Goal: Task Accomplishment & Management: Use online tool/utility

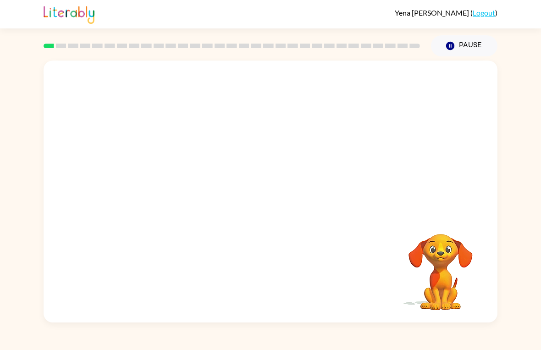
click at [536, 40] on div "[PERSON_NAME] ( Logout ) Pause Pause Your browser must support playing .mp4 fil…" at bounding box center [270, 175] width 541 height 350
click at [445, 52] on button "Pause Pause" at bounding box center [464, 45] width 66 height 21
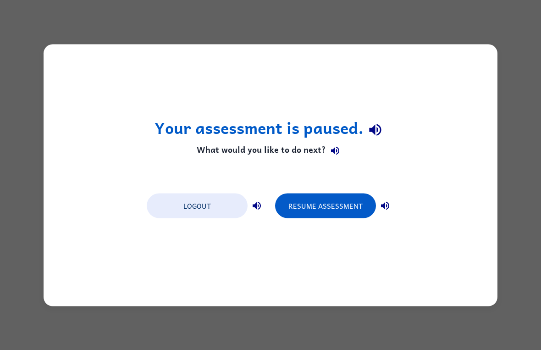
click at [360, 216] on button "Resume Assessment" at bounding box center [325, 205] width 101 height 25
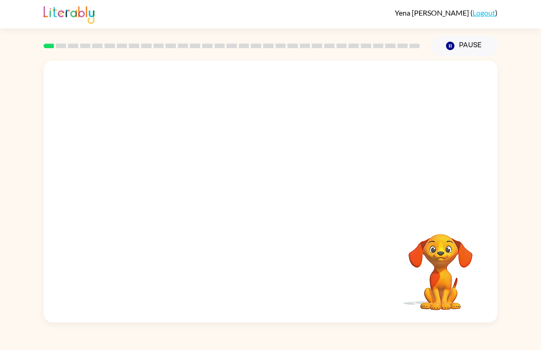
click at [449, 49] on icon "button" at bounding box center [450, 46] width 8 height 8
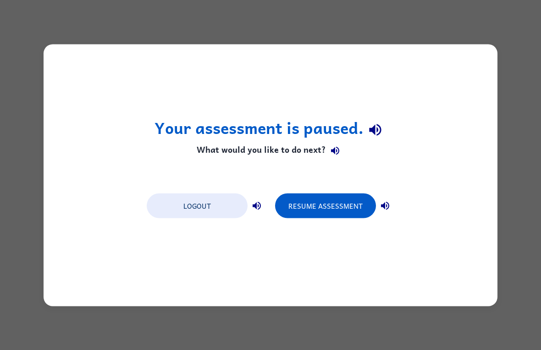
click at [362, 205] on button "Resume Assessment" at bounding box center [325, 205] width 101 height 25
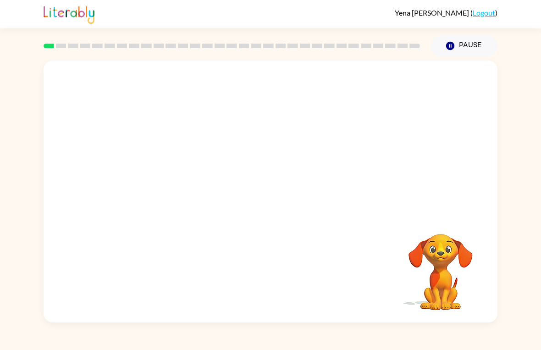
click at [324, 165] on video "Your browser must support playing .mp4 files to use Literably. Please try using…" at bounding box center [271, 138] width 454 height 154
click at [320, 176] on video "Your browser must support playing .mp4 files to use Literably. Please try using…" at bounding box center [271, 138] width 454 height 154
click at [284, 168] on video "Your browser must support playing .mp4 files to use Literably. Please try using…" at bounding box center [271, 138] width 454 height 154
click at [272, 196] on div at bounding box center [270, 195] width 59 height 33
click at [265, 198] on icon "button" at bounding box center [271, 196] width 16 height 16
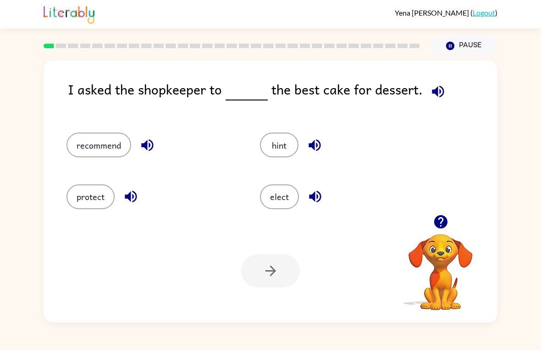
click at [288, 192] on button "elect" at bounding box center [279, 196] width 39 height 25
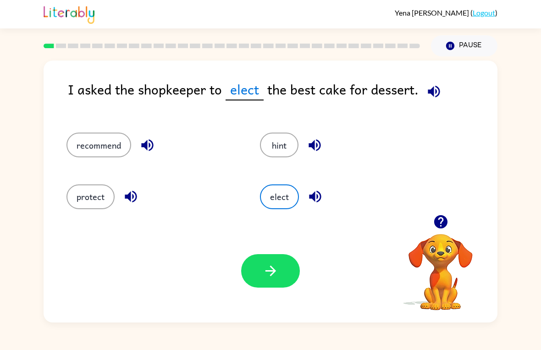
click at [277, 278] on icon "button" at bounding box center [271, 271] width 16 height 16
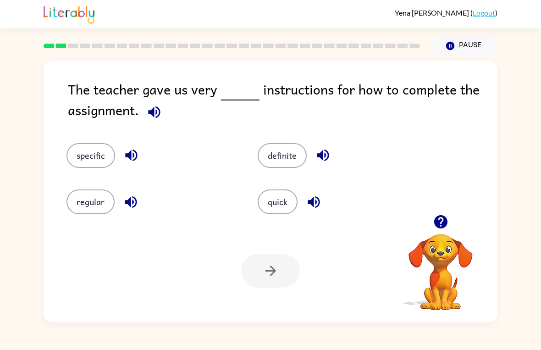
click at [93, 158] on button "specific" at bounding box center [90, 155] width 49 height 25
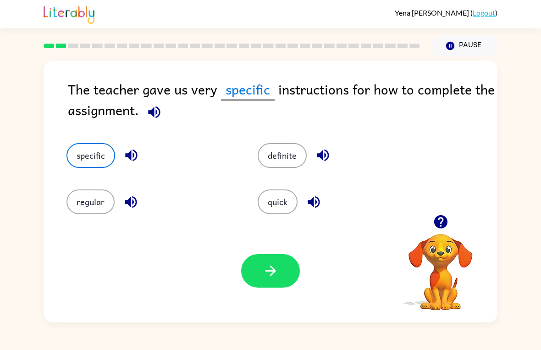
click at [284, 260] on button "button" at bounding box center [270, 270] width 59 height 33
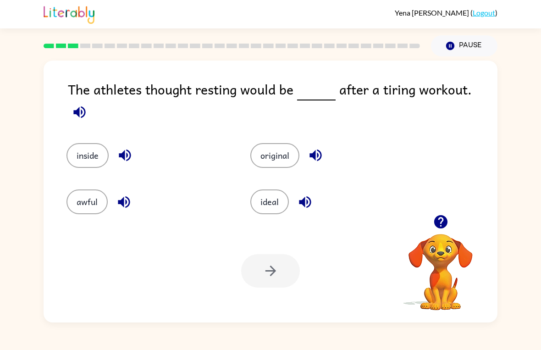
click at [83, 194] on button "awful" at bounding box center [86, 201] width 41 height 25
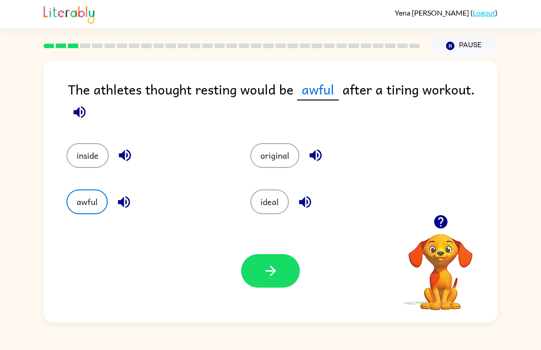
click at [281, 265] on button "button" at bounding box center [270, 270] width 59 height 33
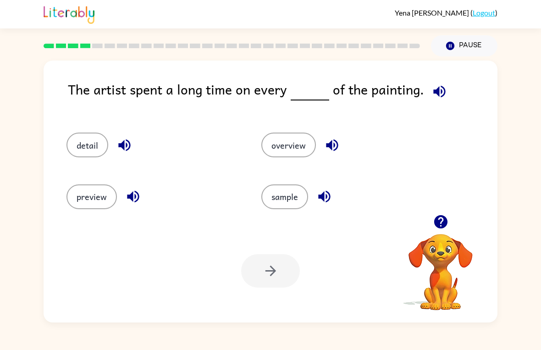
click at [83, 202] on button "preview" at bounding box center [91, 196] width 50 height 25
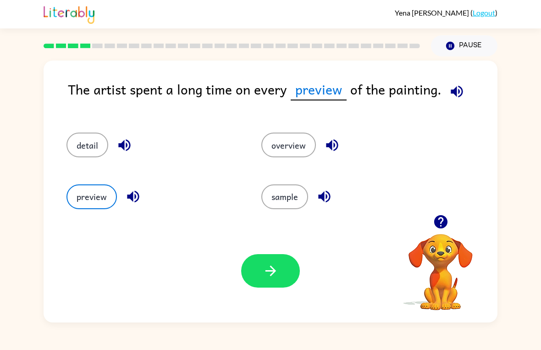
click at [250, 271] on button "button" at bounding box center [270, 270] width 59 height 33
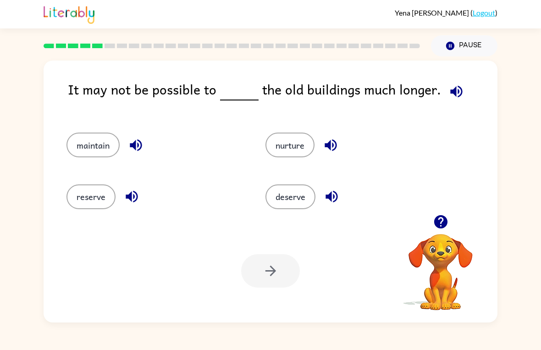
click at [11, 260] on div "It may not be possible to the old buildings much longer. maintain nurture reser…" at bounding box center [270, 189] width 541 height 266
click at [3, 285] on div "It may not be possible to the old buildings much longer. maintain nurture reser…" at bounding box center [270, 189] width 541 height 266
click at [4, 273] on div "It may not be possible to the old buildings much longer. maintain nurture reser…" at bounding box center [270, 189] width 541 height 266
click at [87, 137] on button "maintain" at bounding box center [92, 145] width 53 height 25
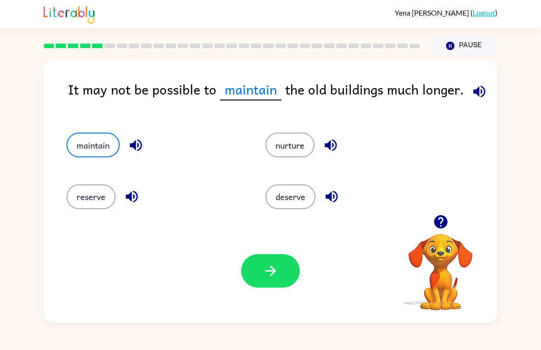
click at [281, 150] on button "nurture" at bounding box center [289, 145] width 49 height 25
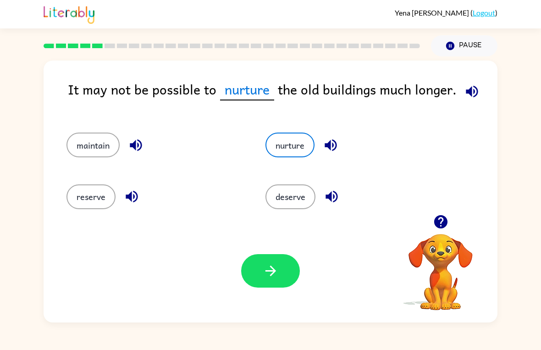
click at [81, 145] on button "maintain" at bounding box center [92, 145] width 53 height 25
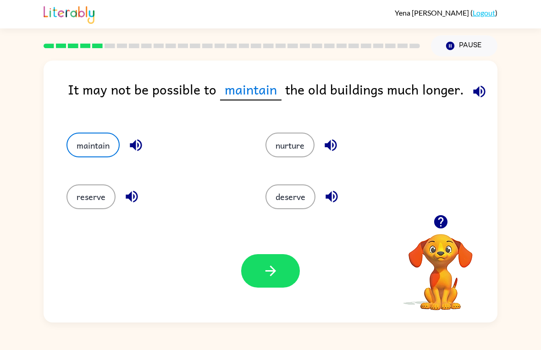
click at [278, 282] on button "button" at bounding box center [270, 270] width 59 height 33
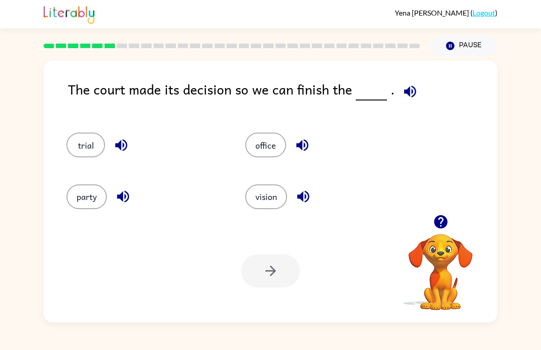
click at [79, 140] on button "trial" at bounding box center [85, 145] width 39 height 25
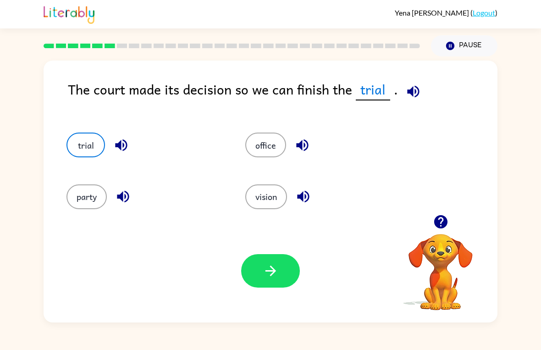
click at [260, 276] on button "button" at bounding box center [270, 270] width 59 height 33
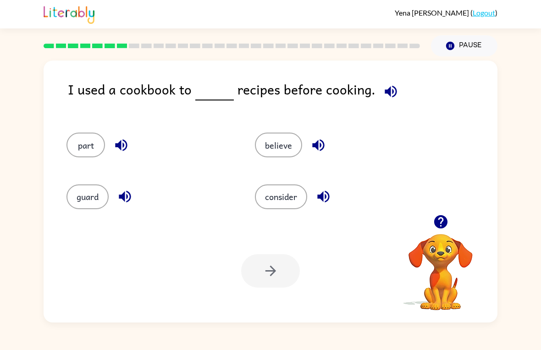
click at [86, 140] on button "part" at bounding box center [85, 145] width 39 height 25
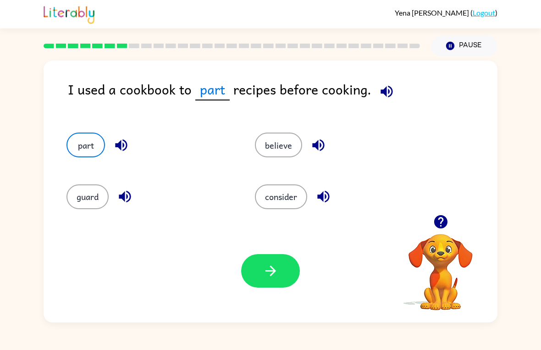
click at [273, 293] on div "Your browser must support playing .mp4 files to use Literably. Please try using…" at bounding box center [271, 270] width 454 height 103
click at [262, 261] on button "button" at bounding box center [270, 270] width 59 height 33
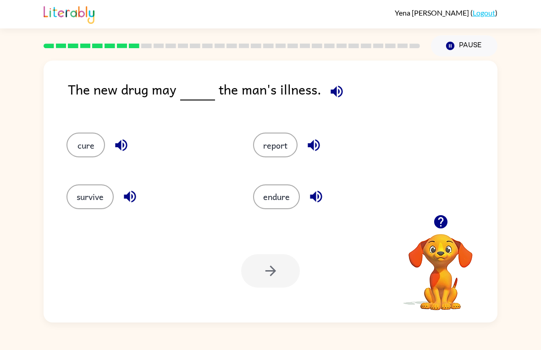
click at [79, 198] on button "survive" at bounding box center [89, 196] width 47 height 25
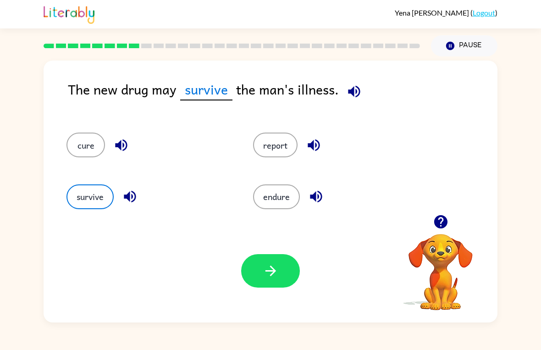
click at [294, 271] on button "button" at bounding box center [270, 270] width 59 height 33
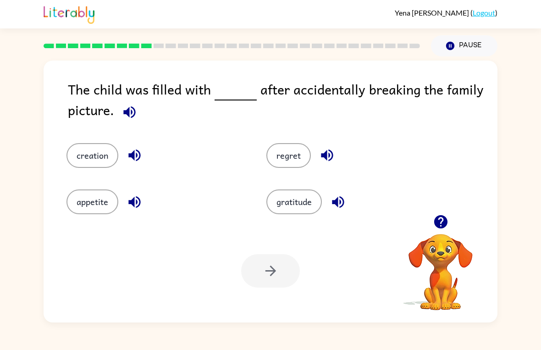
click at [293, 163] on button "regret" at bounding box center [288, 155] width 44 height 25
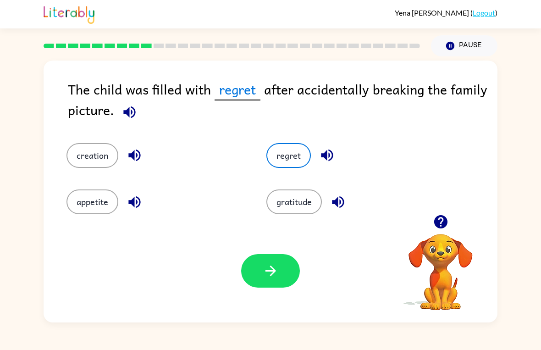
click at [289, 274] on button "button" at bounding box center [270, 270] width 59 height 33
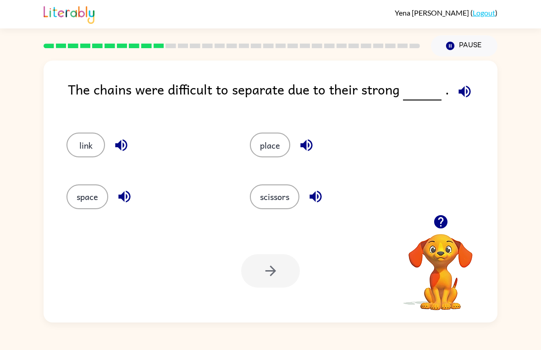
click at [279, 149] on button "place" at bounding box center [270, 145] width 40 height 25
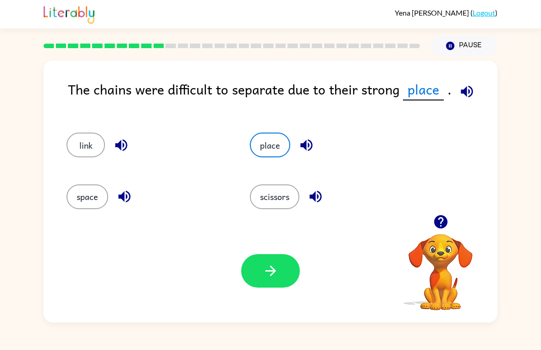
click at [85, 193] on button "space" at bounding box center [87, 196] width 42 height 25
click at [291, 203] on button "scissors" at bounding box center [275, 196] width 50 height 25
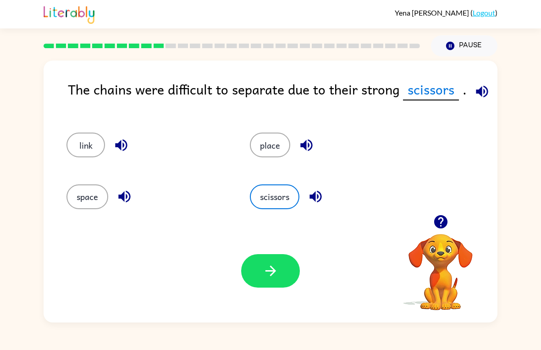
click at [287, 264] on button "button" at bounding box center [270, 270] width 59 height 33
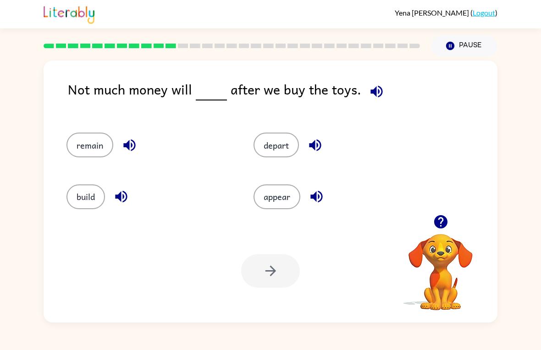
click at [74, 146] on button "remain" at bounding box center [89, 145] width 47 height 25
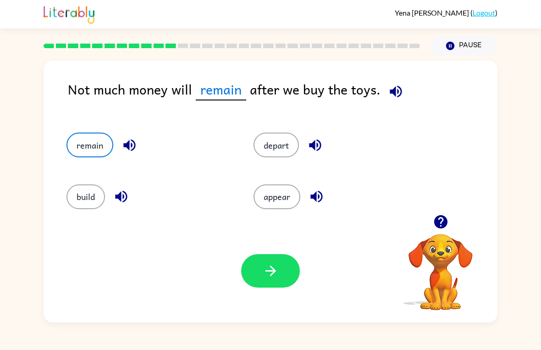
click at [286, 271] on button "button" at bounding box center [270, 270] width 59 height 33
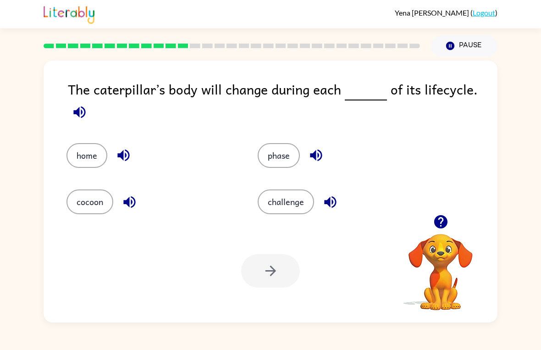
click at [274, 151] on button "phase" at bounding box center [279, 155] width 42 height 25
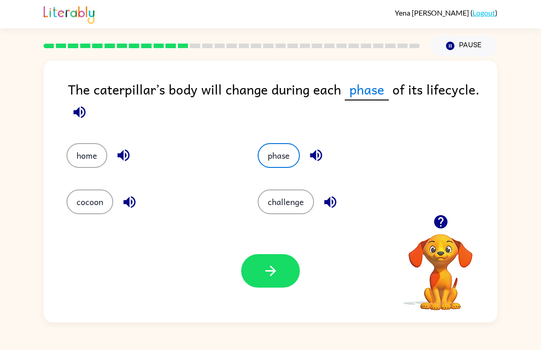
click at [282, 264] on button "button" at bounding box center [270, 270] width 59 height 33
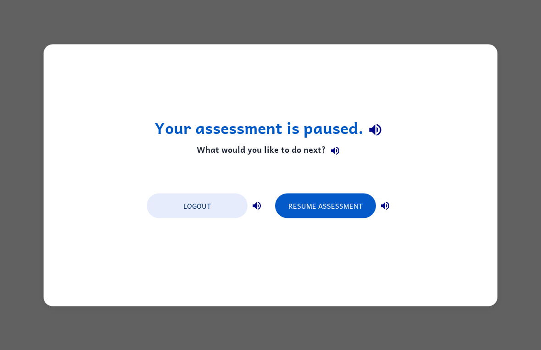
click at [348, 210] on button "Resume Assessment" at bounding box center [325, 205] width 101 height 25
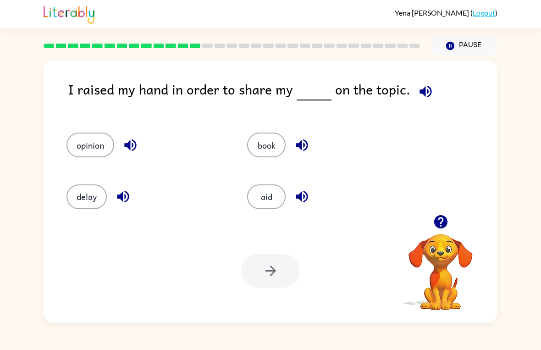
click at [79, 147] on button "opinion" at bounding box center [90, 145] width 48 height 25
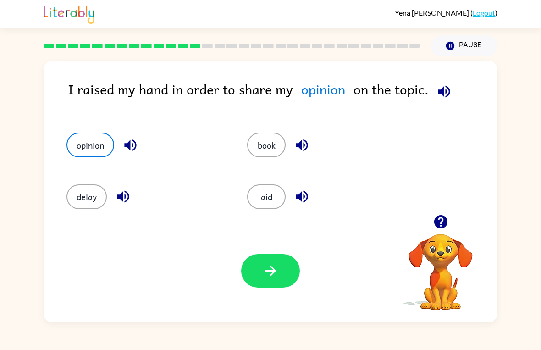
click at [276, 277] on icon "button" at bounding box center [271, 271] width 16 height 16
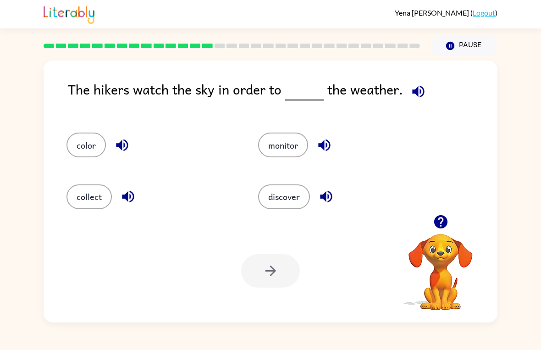
click at [299, 202] on button "discover" at bounding box center [284, 196] width 52 height 25
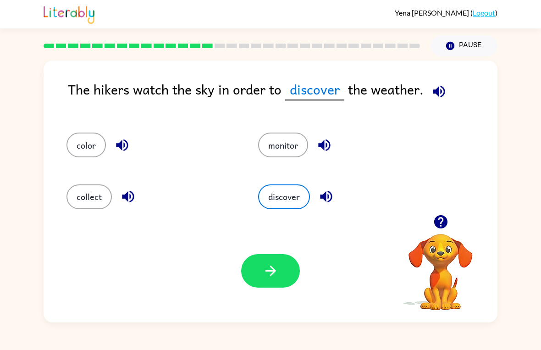
click at [286, 272] on button "button" at bounding box center [270, 270] width 59 height 33
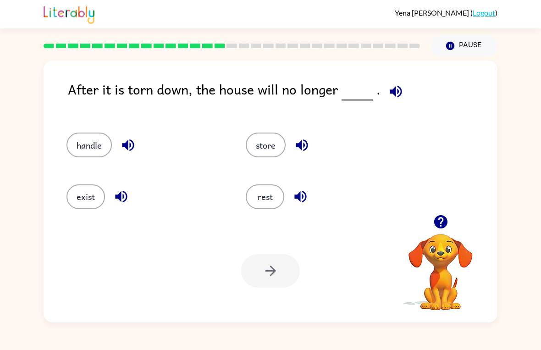
click at [263, 196] on button "rest" at bounding box center [265, 196] width 39 height 25
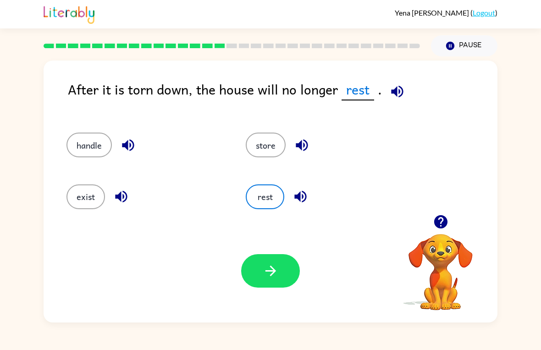
click at [263, 272] on icon "button" at bounding box center [271, 271] width 16 height 16
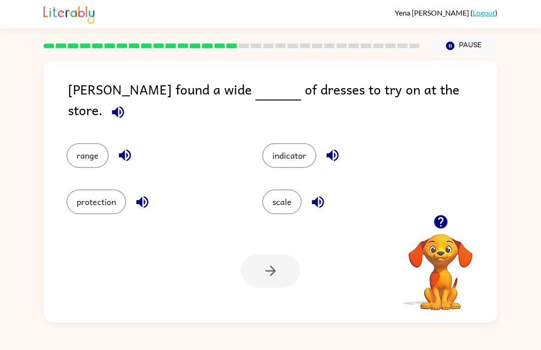
click at [167, 298] on div "Your browser must support playing .mp4 files to use Literably. Please try using…" at bounding box center [271, 270] width 454 height 103
click at [319, 269] on div "Your browser must support playing .mp4 files to use Literably. Please try using…" at bounding box center [271, 270] width 454 height 103
click at [419, 275] on video "Your browser must support playing .mp4 files to use Literably. Please try using…" at bounding box center [441, 266] width 92 height 92
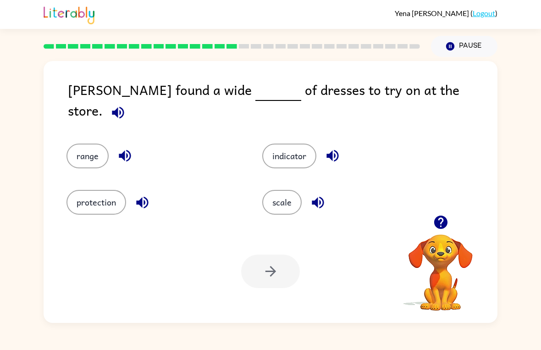
click at [290, 209] on button "scale" at bounding box center [281, 201] width 39 height 25
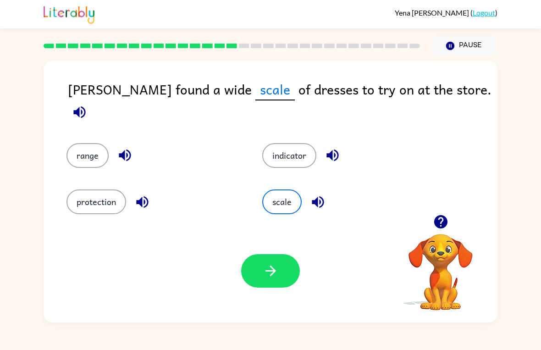
click at [276, 255] on button "button" at bounding box center [270, 270] width 59 height 33
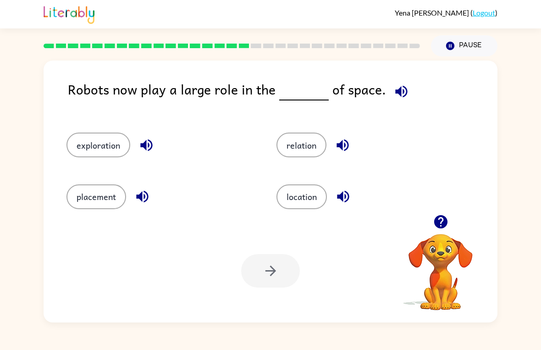
click at [443, 226] on icon "button" at bounding box center [440, 221] width 13 height 13
click at [440, 222] on icon "button" at bounding box center [440, 221] width 13 height 13
